Goal: Navigation & Orientation: Find specific page/section

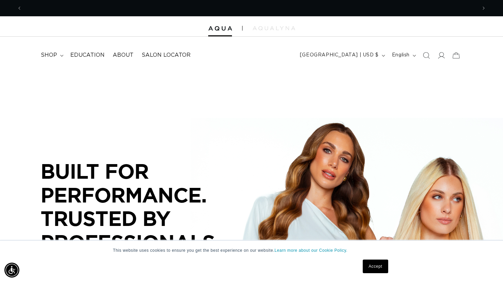
scroll to position [0, 455]
click at [130, 55] on span "About" at bounding box center [123, 55] width 21 height 7
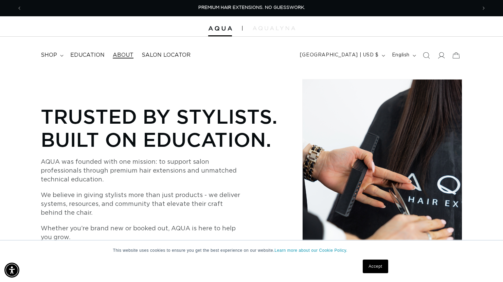
click at [122, 55] on span "About" at bounding box center [123, 55] width 21 height 7
click at [274, 27] on img at bounding box center [274, 28] width 42 height 4
drag, startPoint x: 498, startPoint y: 34, endPoint x: 502, endPoint y: 32, distance: 4.7
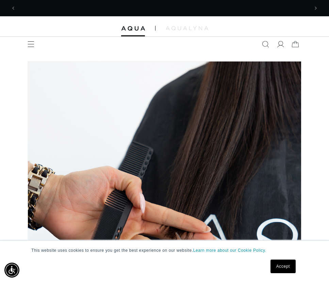
scroll to position [0, 585]
